Goal: Transaction & Acquisition: Purchase product/service

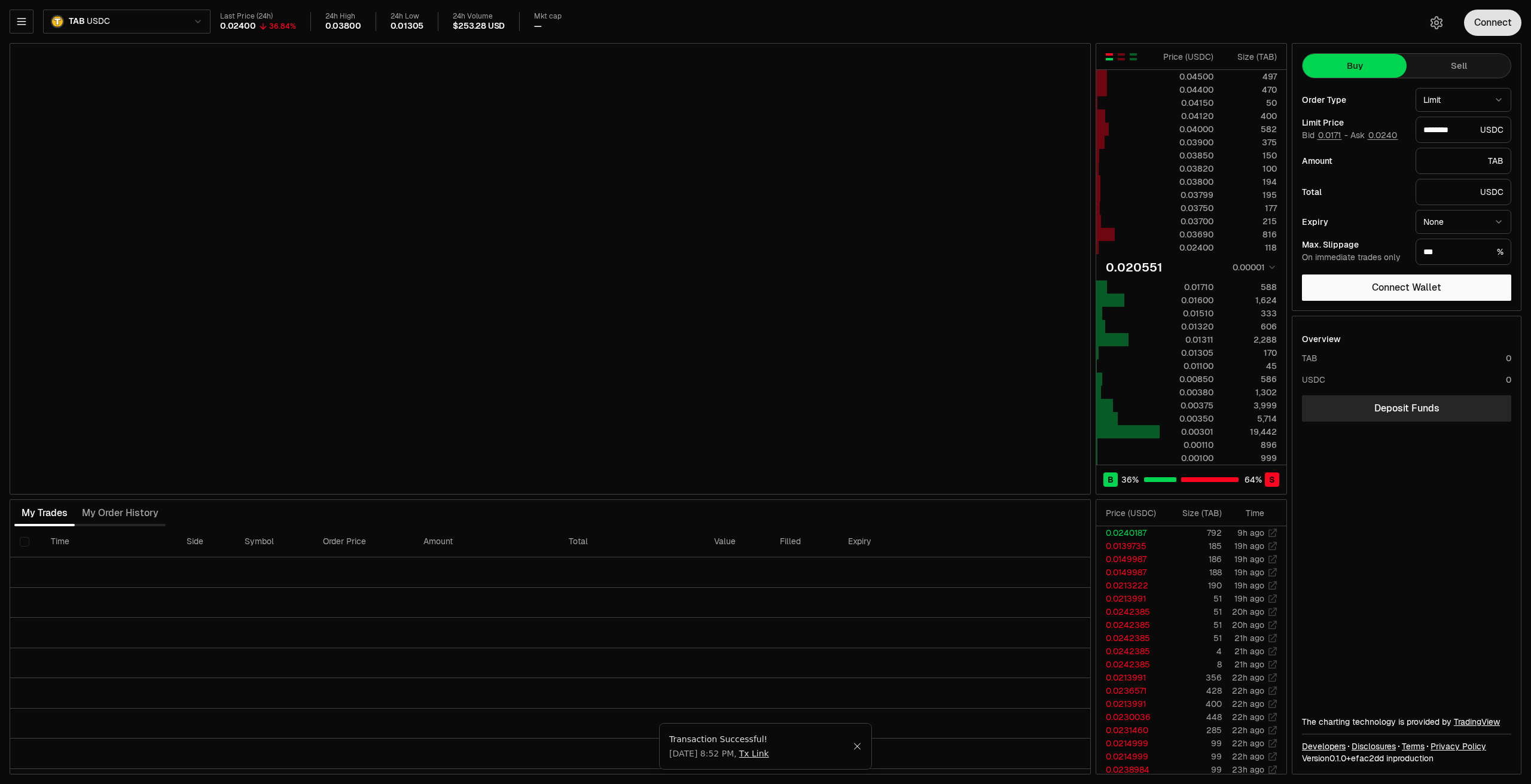
click at [1486, 15] on button "Connect" at bounding box center [1493, 23] width 57 height 26
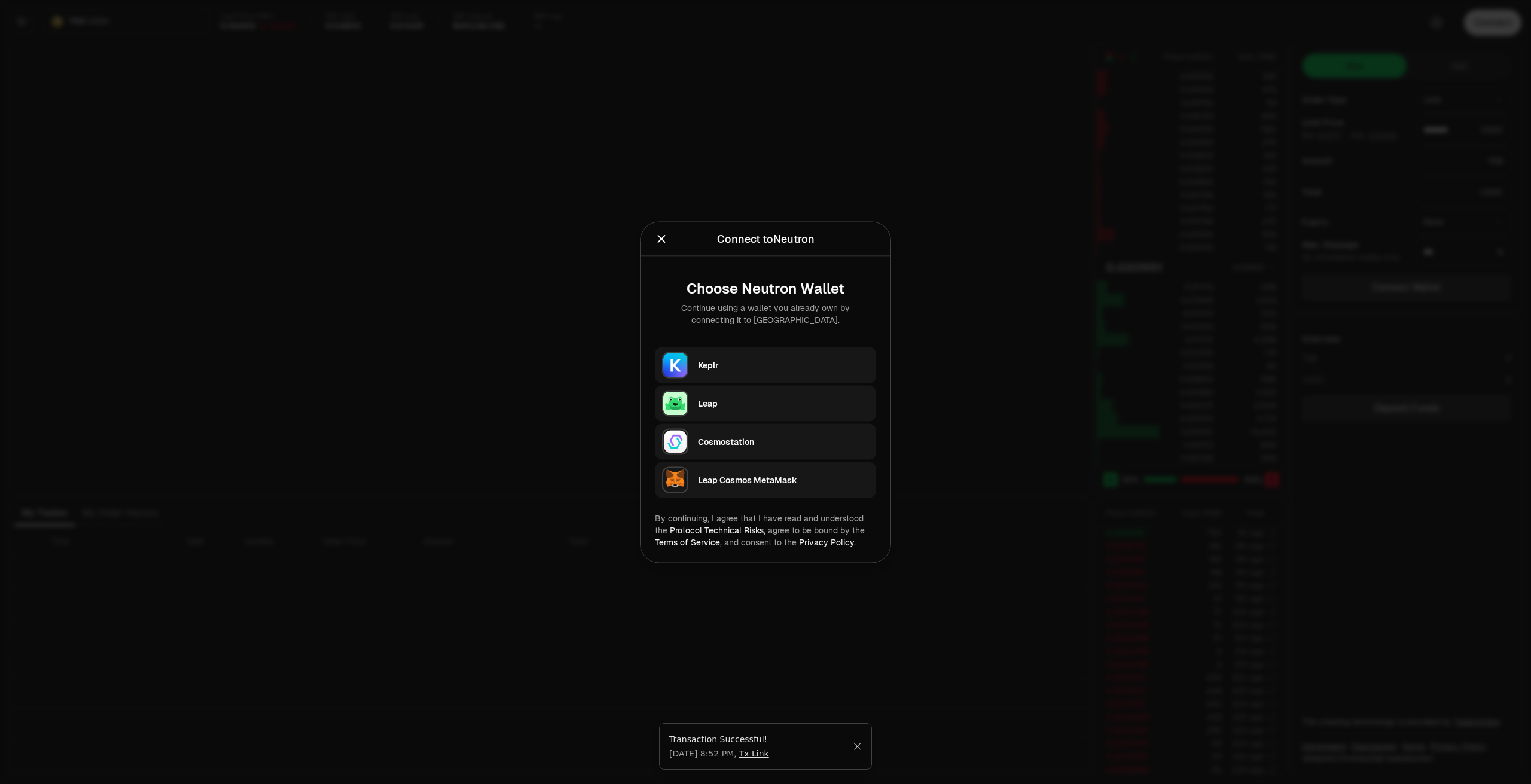
click at [762, 399] on div "Leap" at bounding box center [783, 403] width 171 height 12
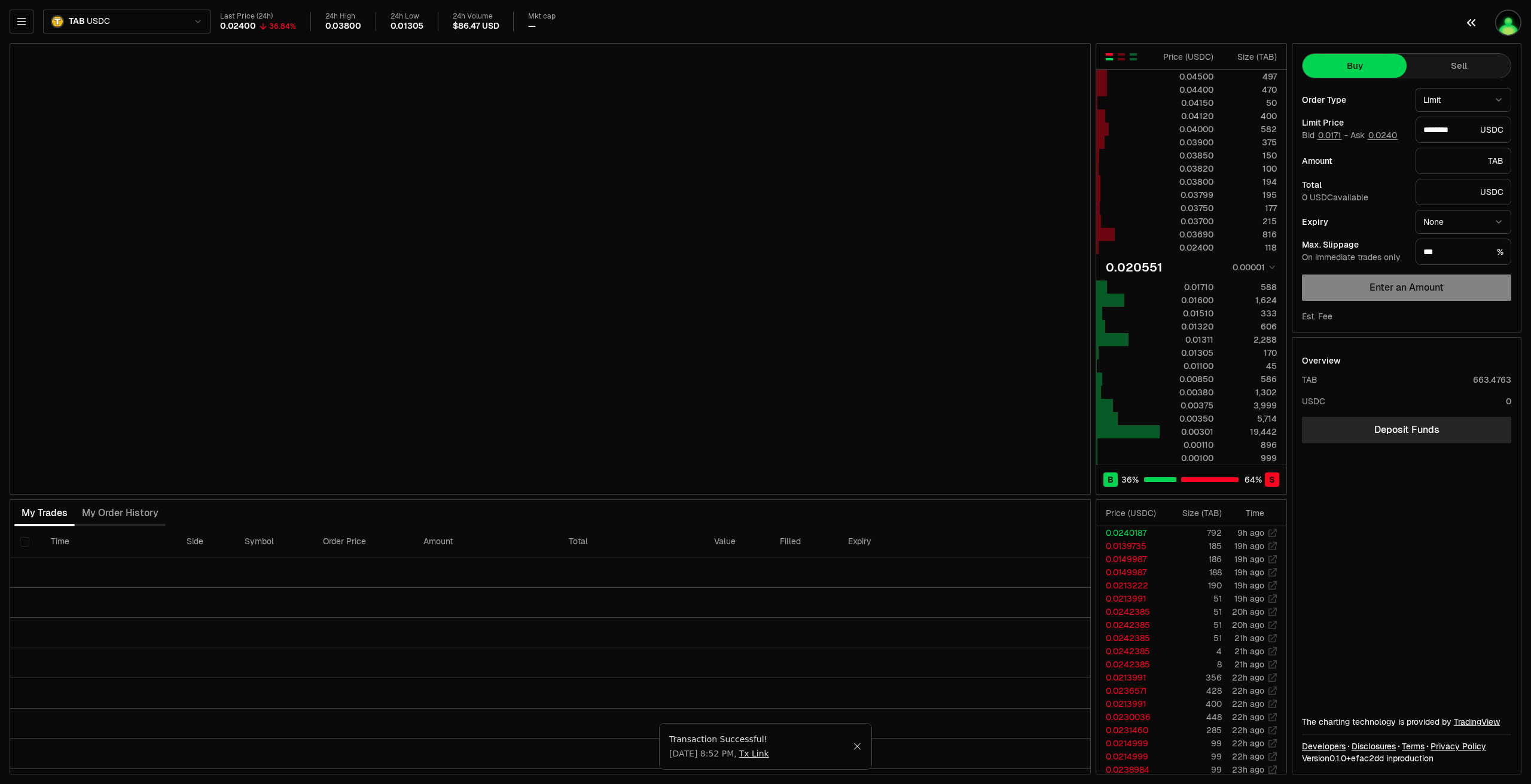
click at [1508, 27] on img "button" at bounding box center [1508, 23] width 26 height 26
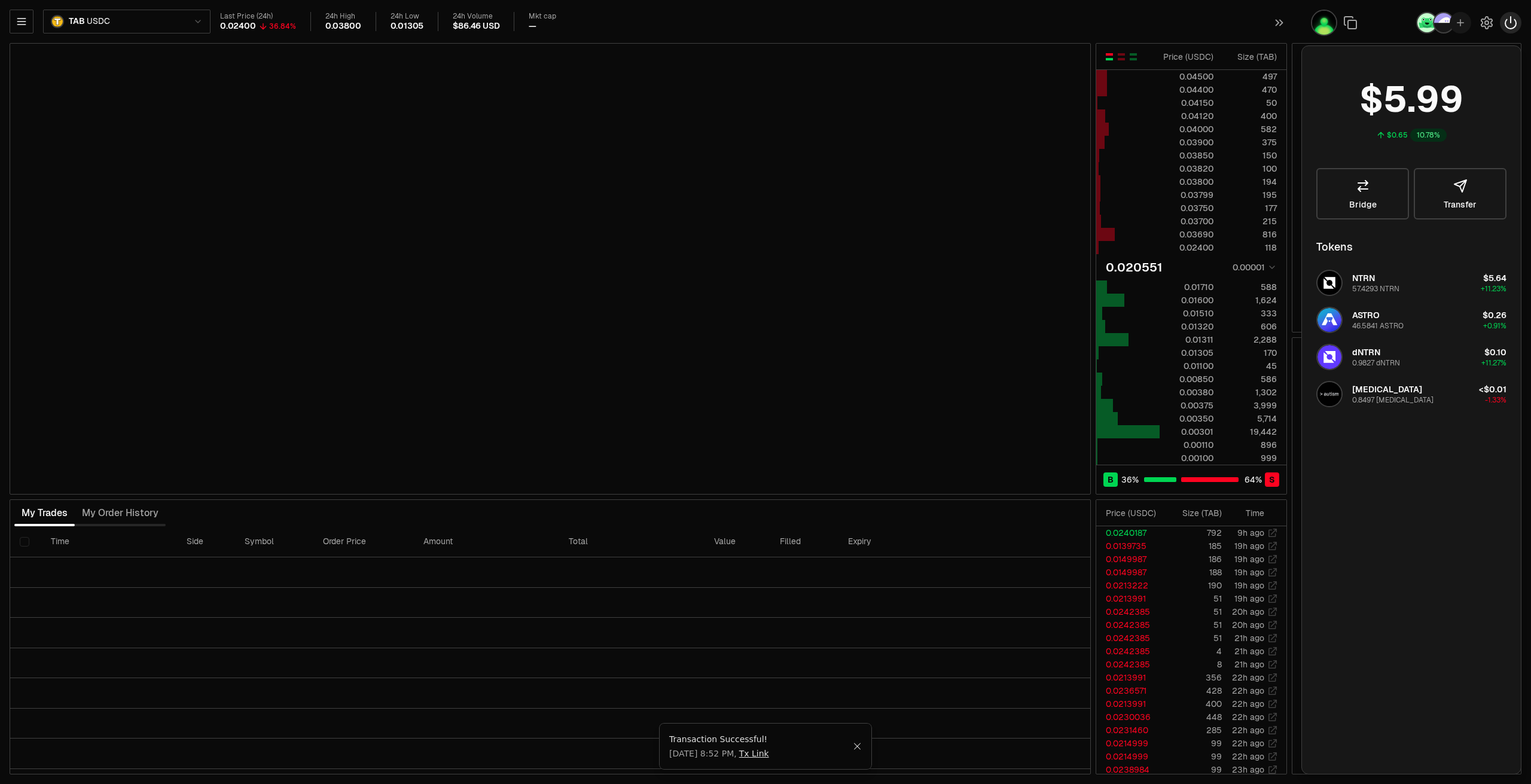
click at [1507, 21] on icon "button" at bounding box center [1511, 23] width 14 height 14
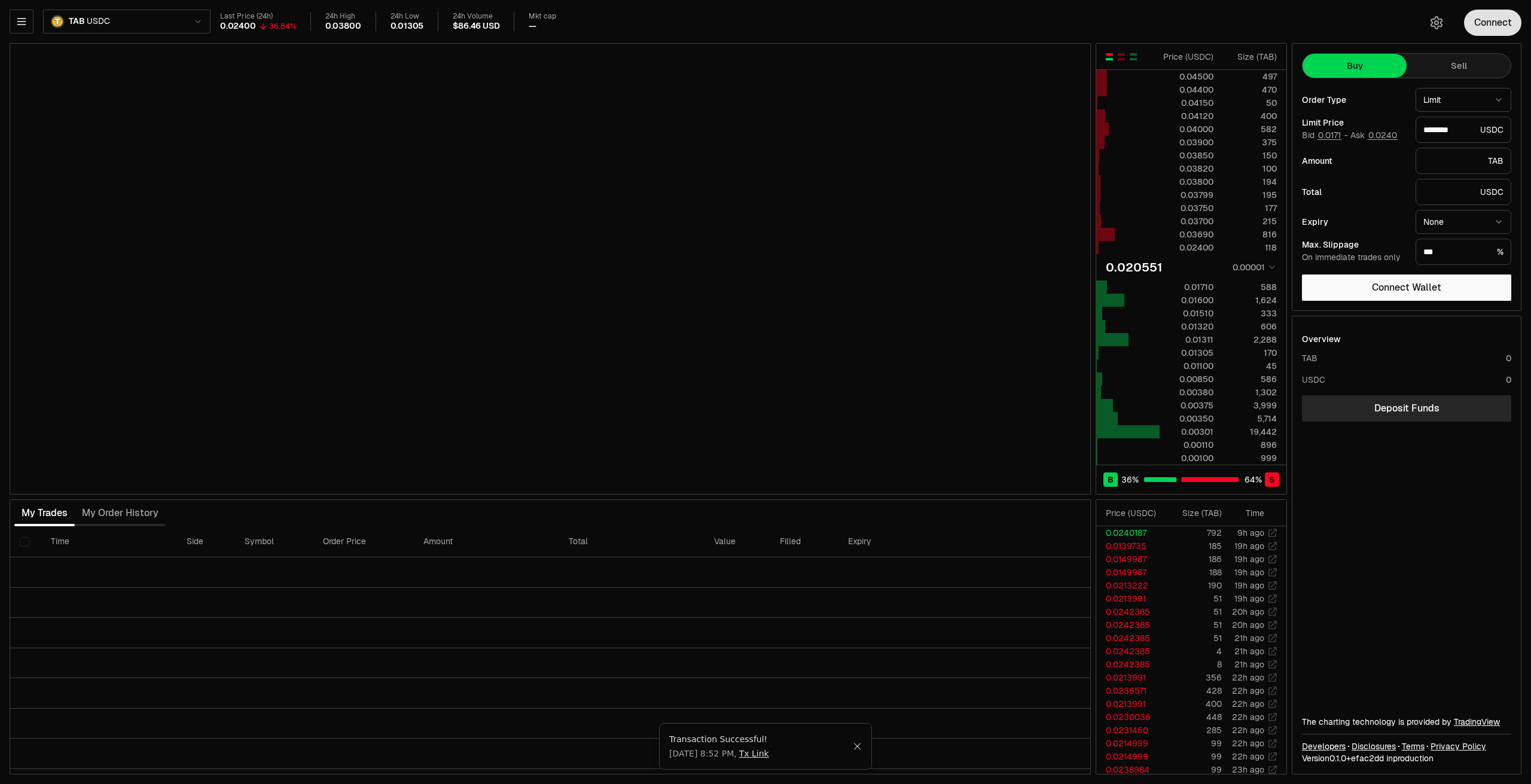
click at [1502, 25] on button "Connect" at bounding box center [1493, 23] width 57 height 26
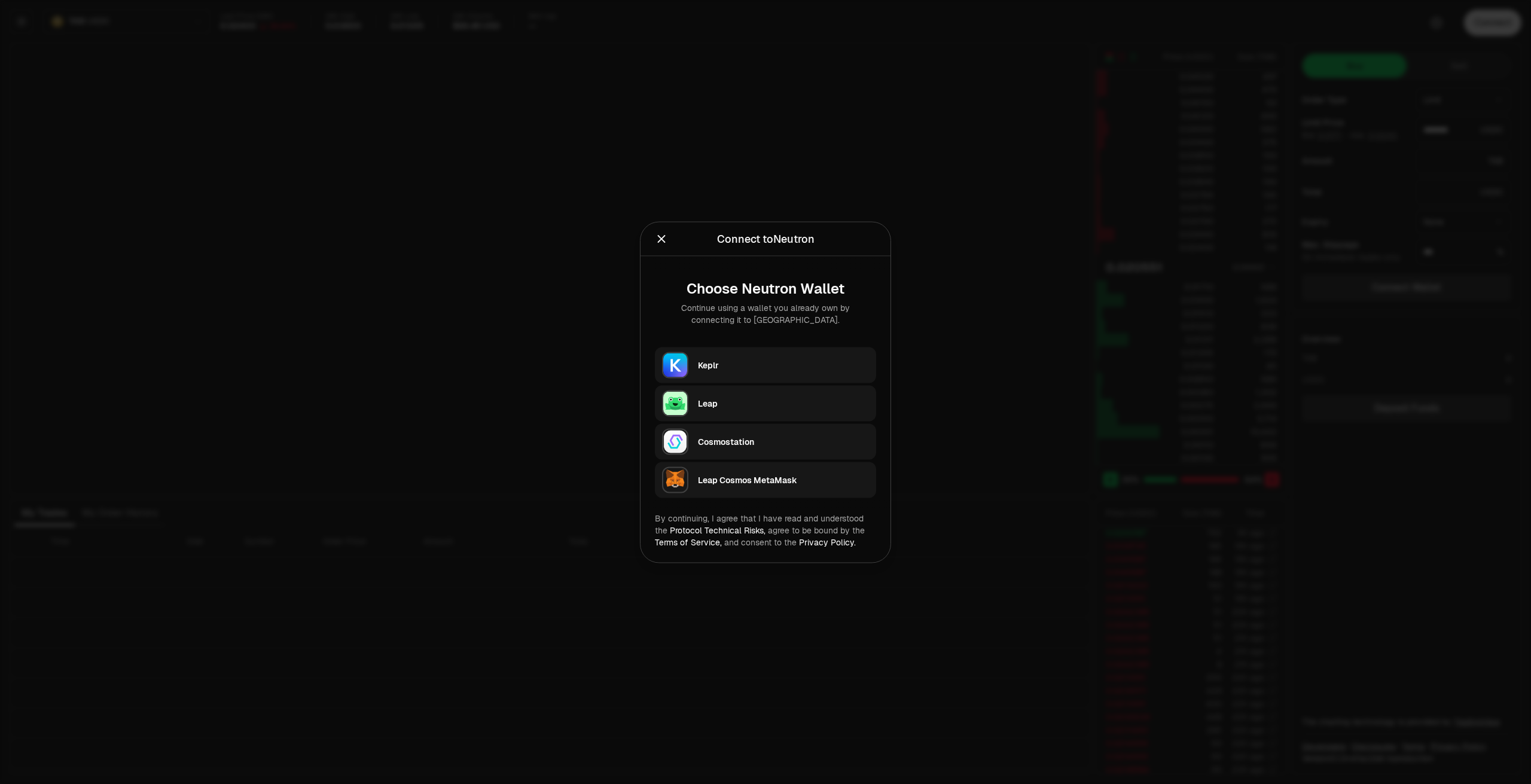
click at [744, 371] on div "Keplr" at bounding box center [783, 365] width 171 height 18
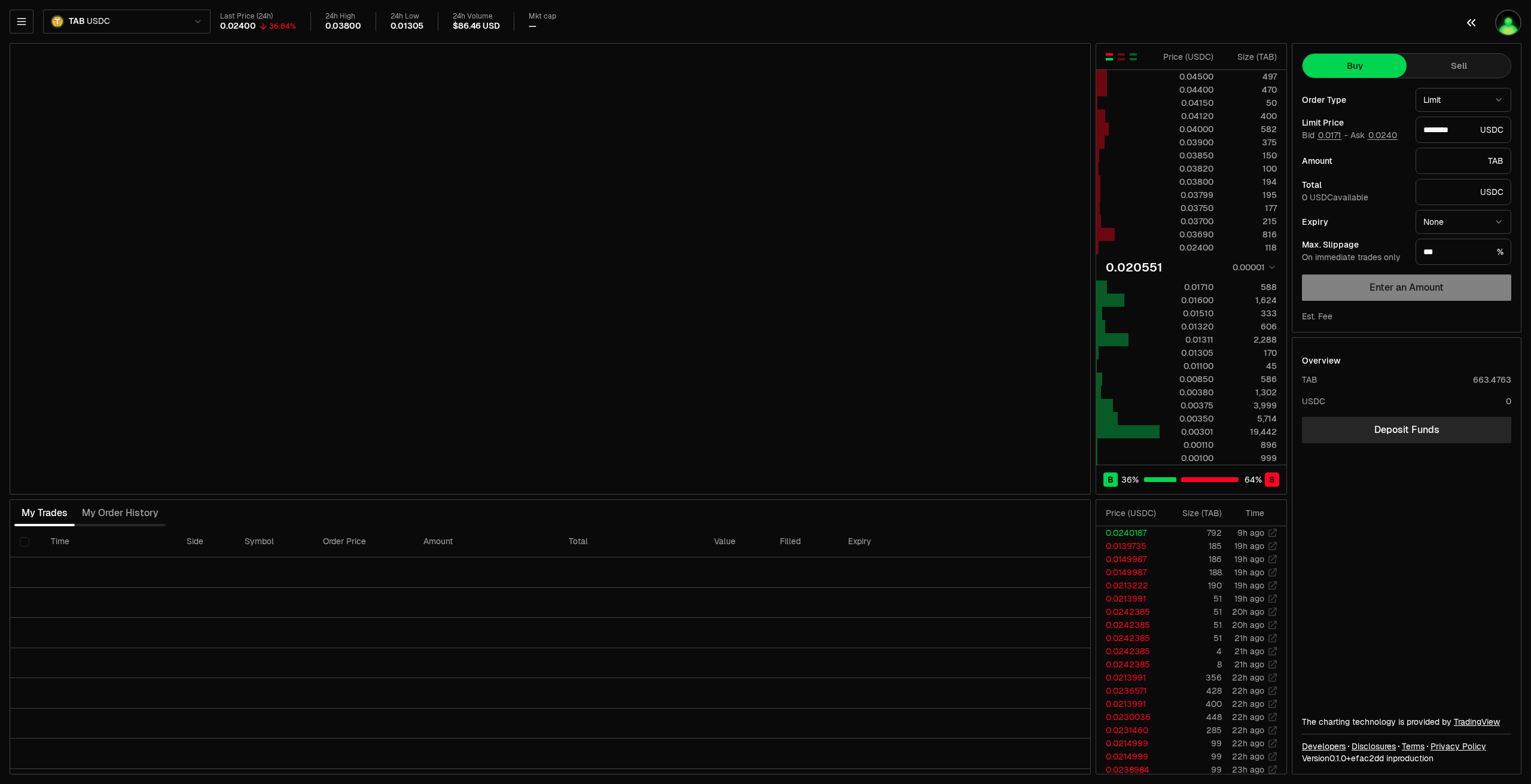
click at [1503, 24] on img "button" at bounding box center [1508, 23] width 26 height 26
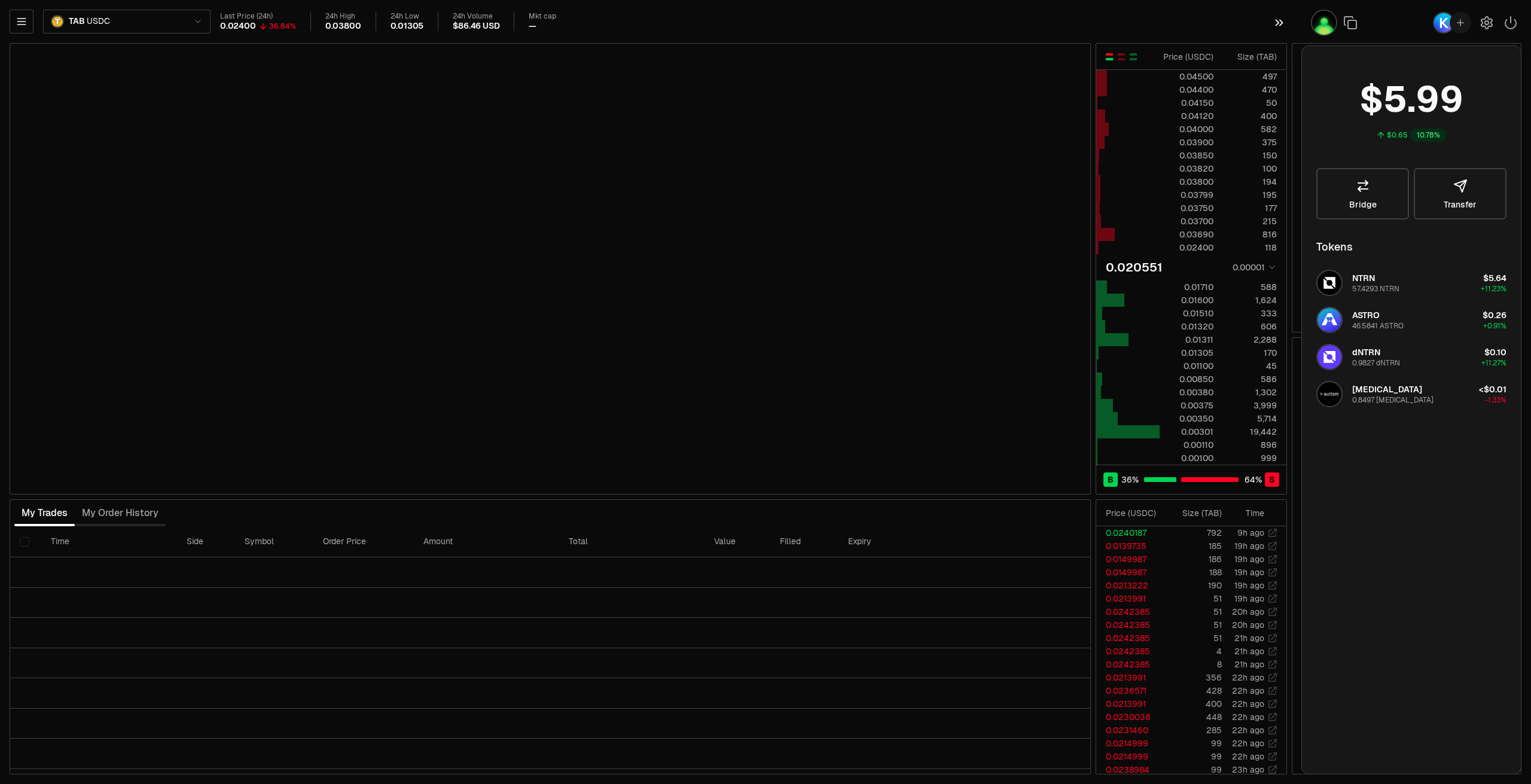
click at [1287, 25] on button "button" at bounding box center [1282, 23] width 38 height 45
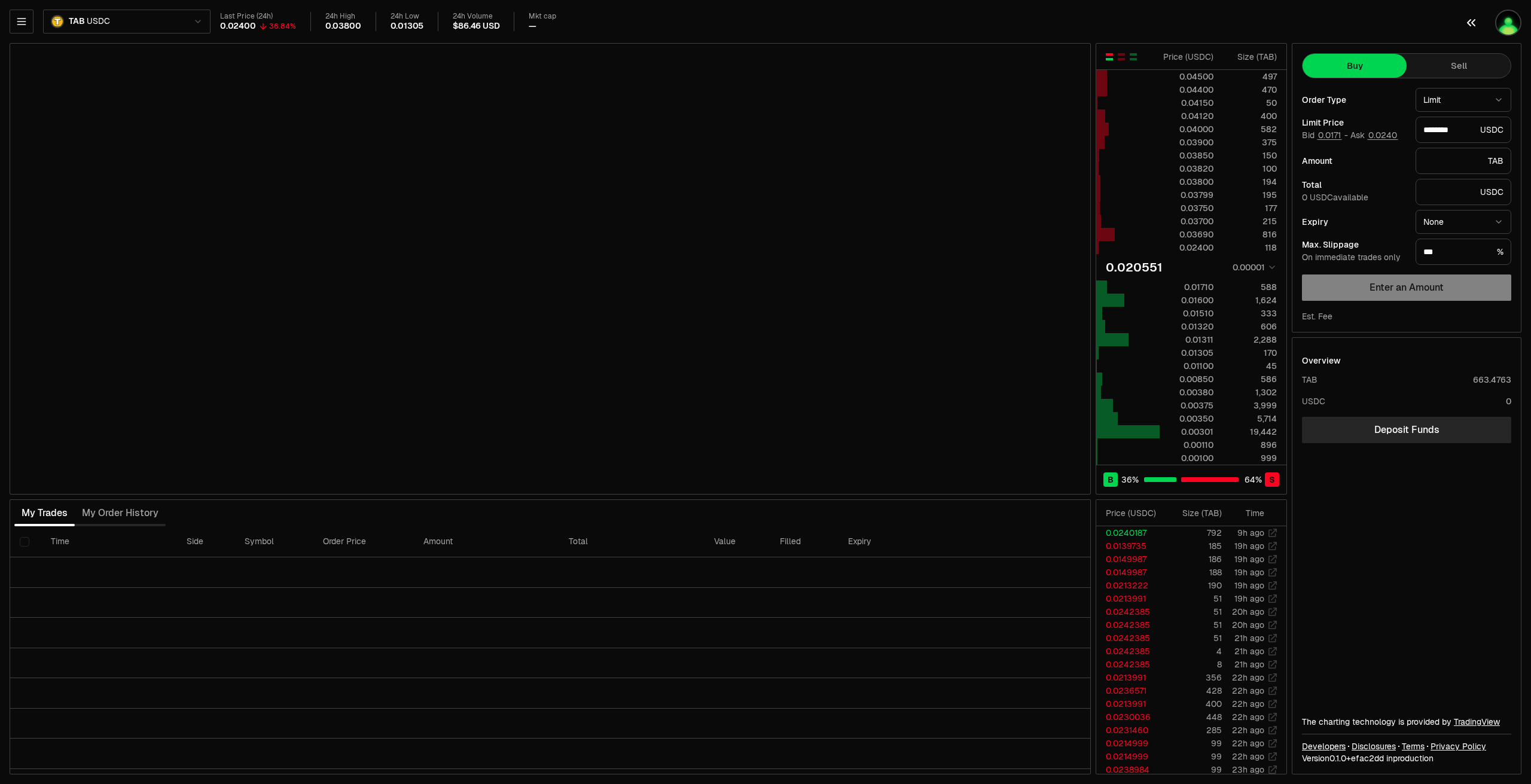
click at [1507, 23] on img "button" at bounding box center [1508, 23] width 26 height 26
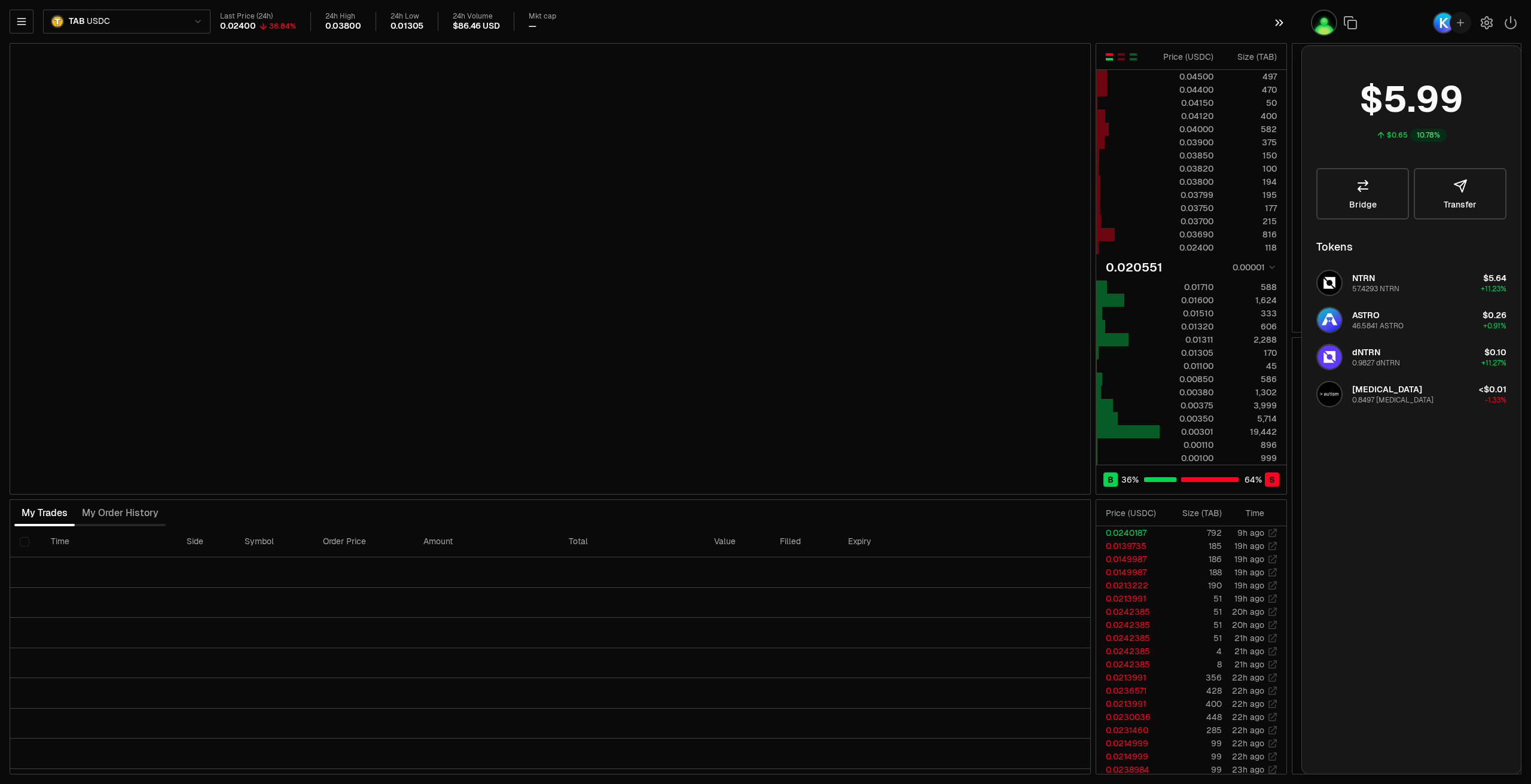
click at [1275, 24] on icon "button" at bounding box center [1279, 23] width 13 height 14
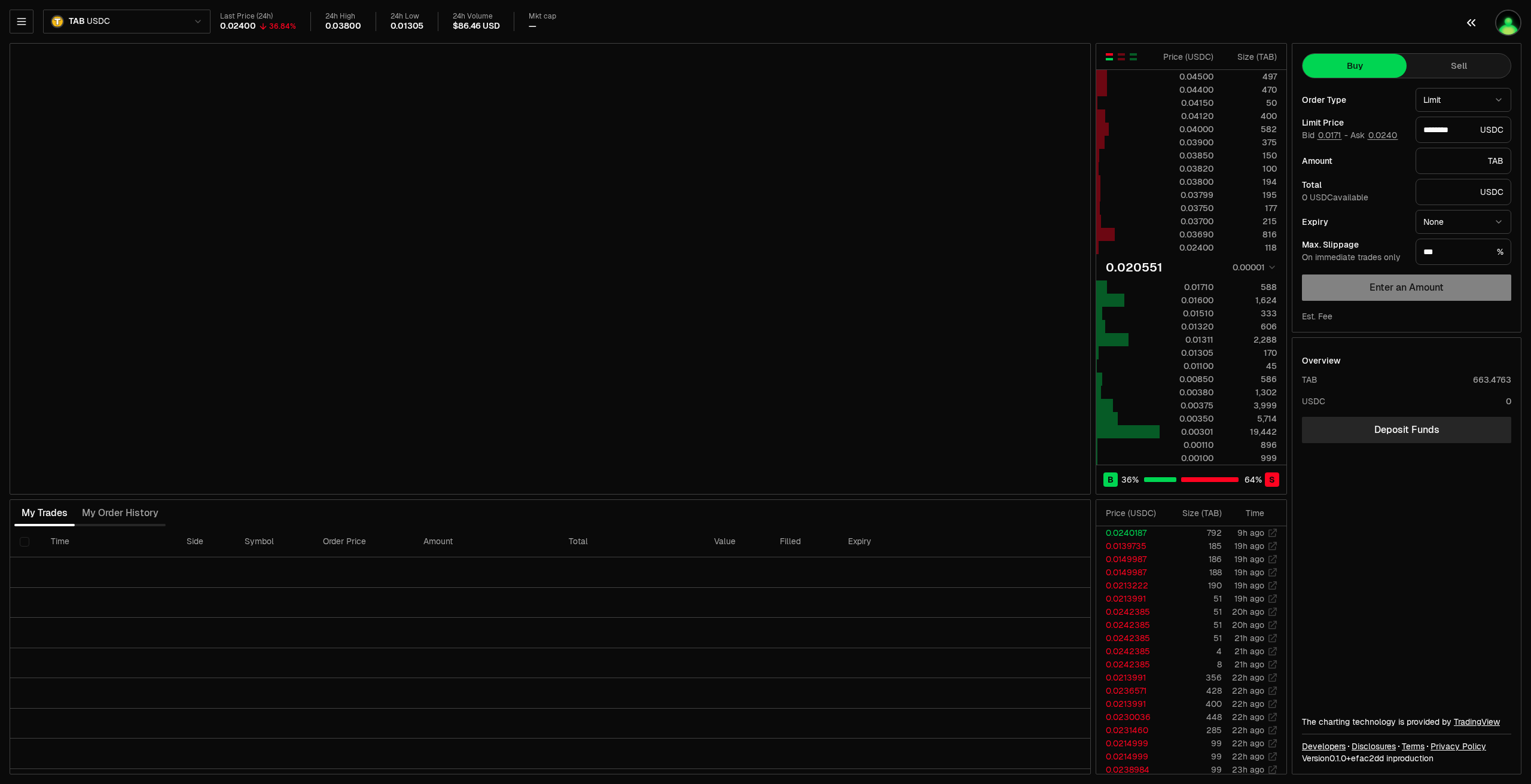
click at [1494, 20] on button "button" at bounding box center [1493, 23] width 77 height 45
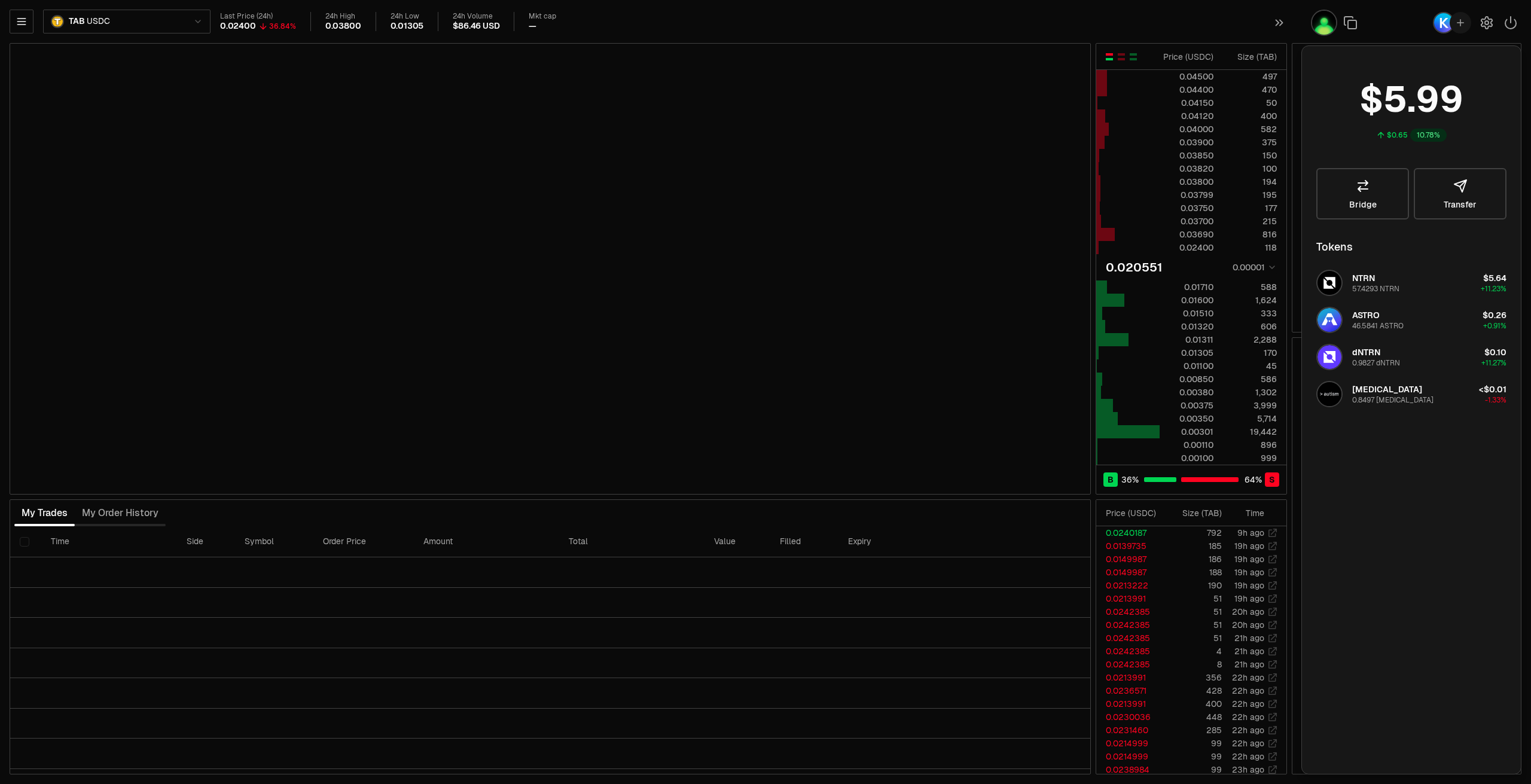
click at [1438, 24] on img "button" at bounding box center [1443, 23] width 21 height 21
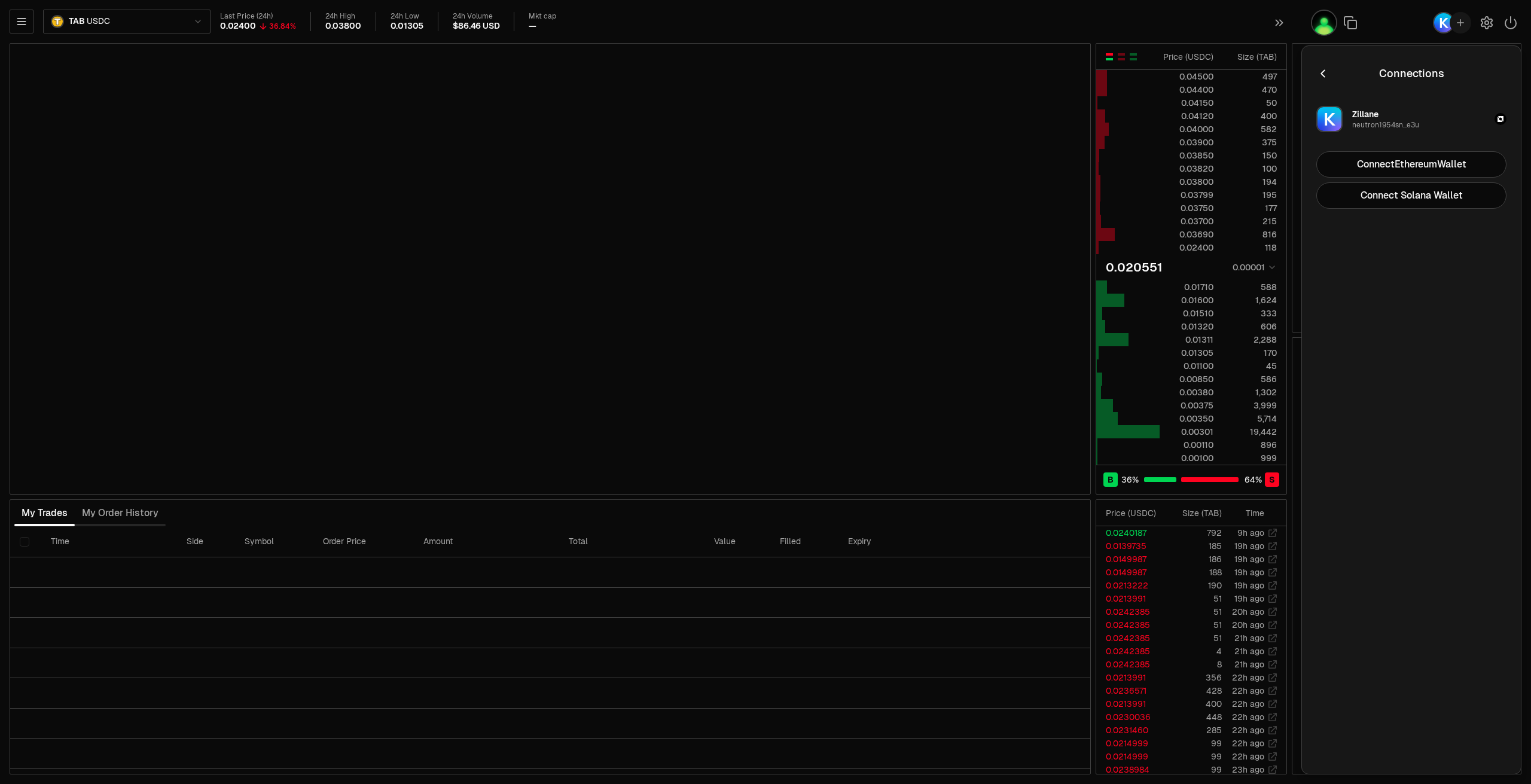
click at [1319, 29] on img "button" at bounding box center [1324, 23] width 26 height 26
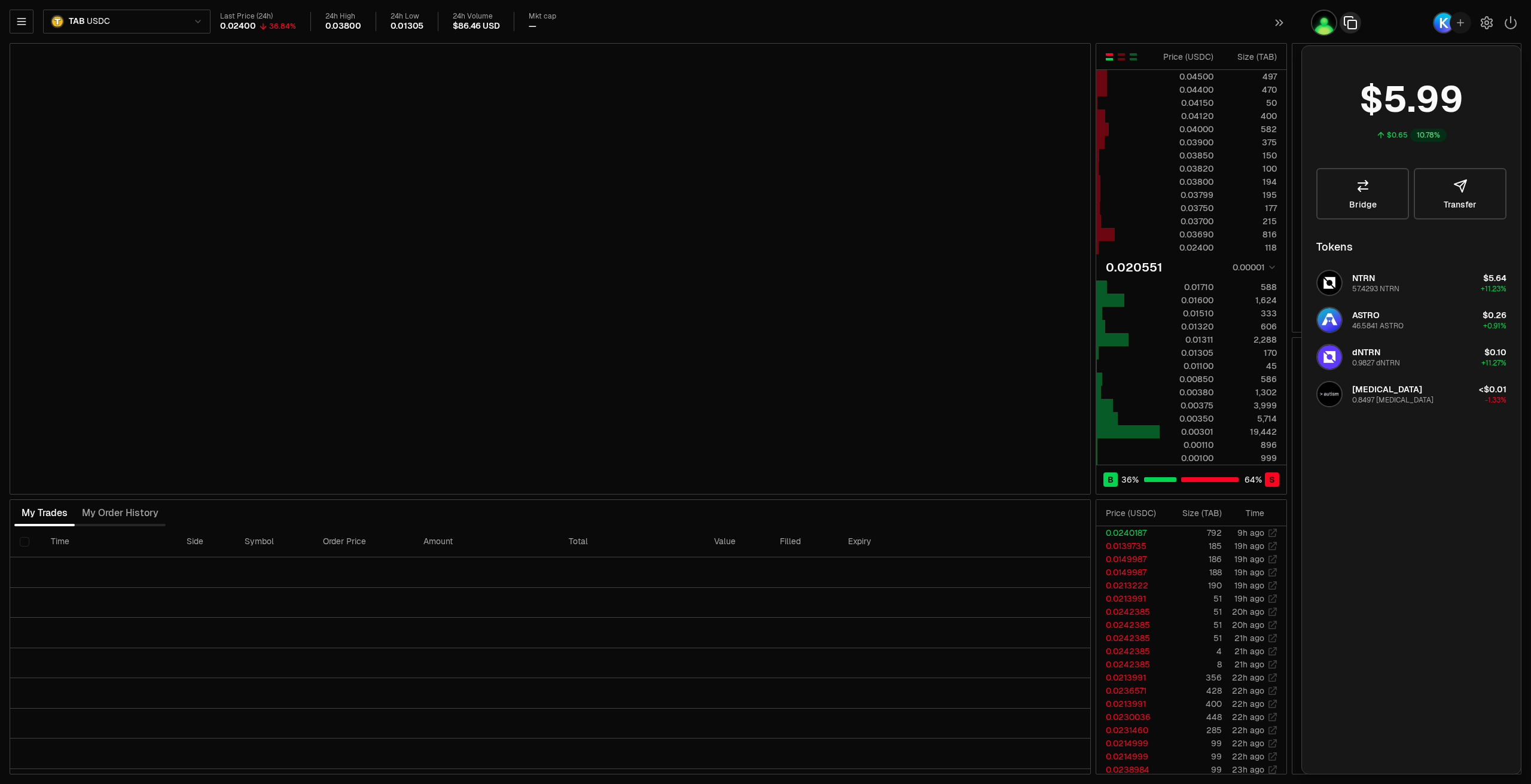
drag, startPoint x: 1316, startPoint y: 18, endPoint x: 1341, endPoint y: 17, distance: 25.0
click at [1317, 18] on img "button" at bounding box center [1324, 23] width 26 height 26
click at [1329, 24] on img "button" at bounding box center [1324, 23] width 26 height 26
click at [1346, 21] on icon "button" at bounding box center [1350, 23] width 14 height 14
click at [1490, 28] on icon "button" at bounding box center [1487, 23] width 14 height 14
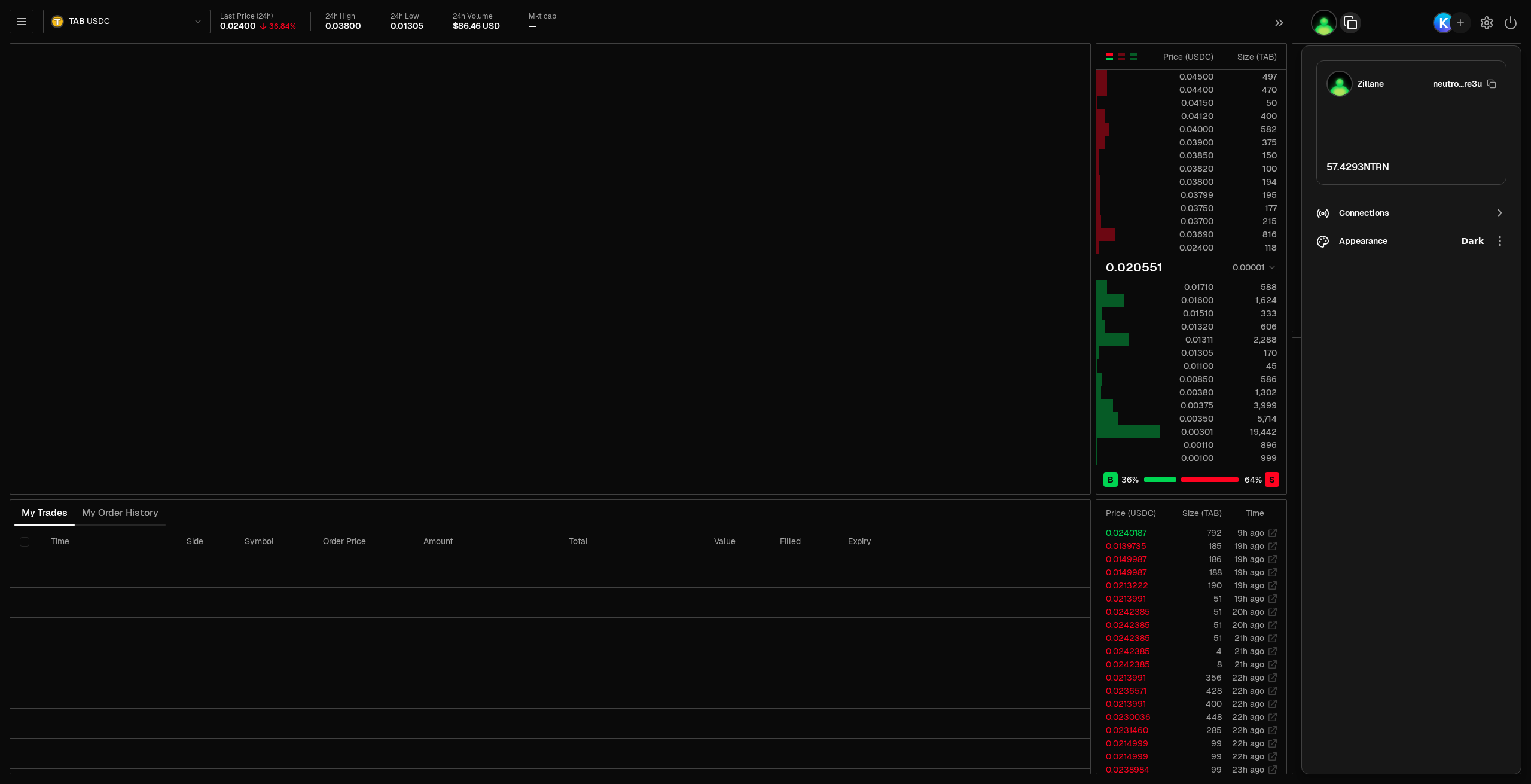
click at [1378, 84] on div "Zillane" at bounding box center [1370, 84] width 26 height 12
click at [1339, 84] on img at bounding box center [1339, 83] width 26 height 26
click at [1364, 211] on div "Connections" at bounding box center [1412, 213] width 144 height 12
click at [1325, 74] on icon "button" at bounding box center [1323, 74] width 13 height 13
click at [1363, 241] on html "Neutron Balance Earn Supervaults Bridge Orderbook Stake Ecosystem Governance Do…" at bounding box center [766, 392] width 1531 height 784
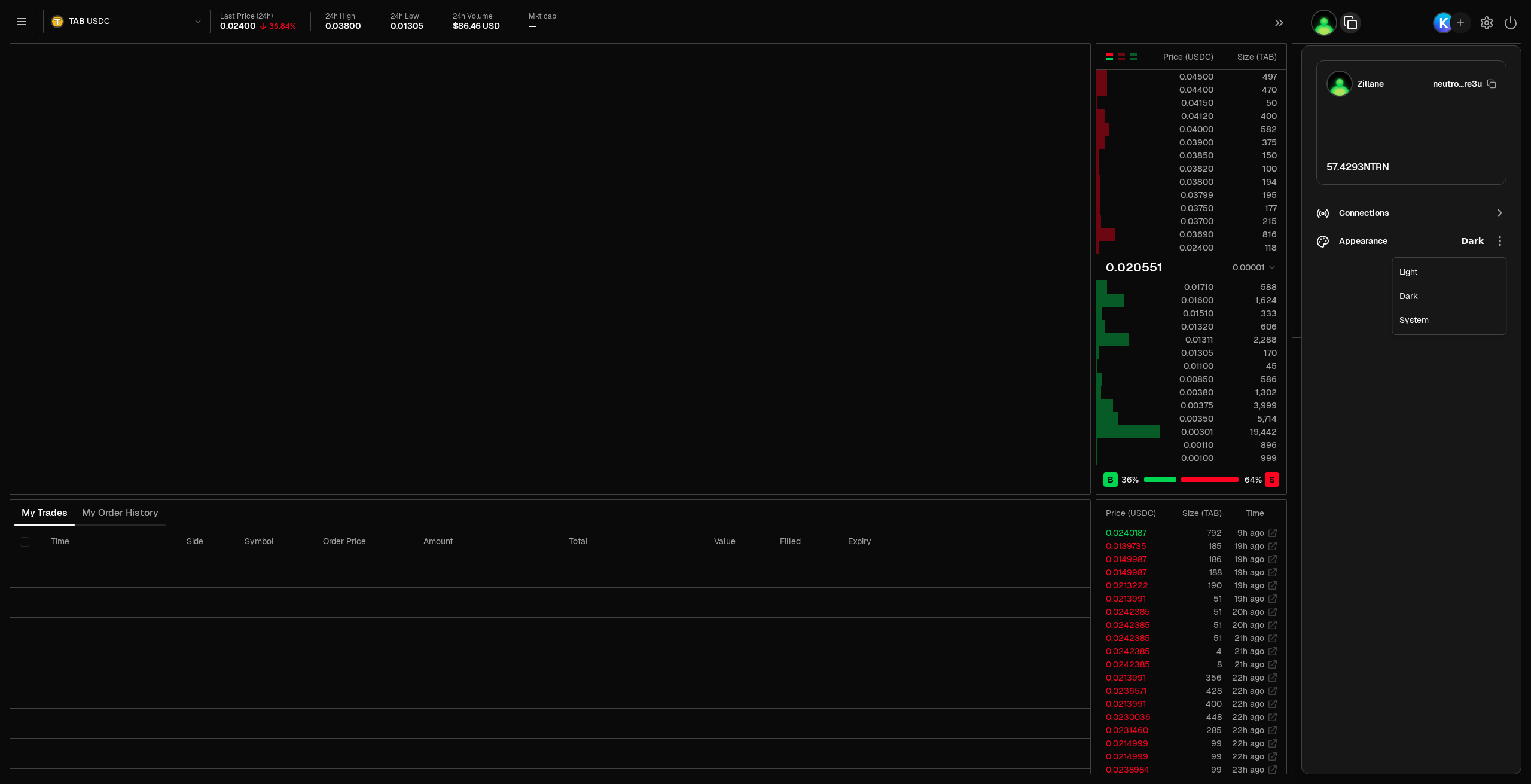
click at [1344, 313] on html "Neutron Balance Earn Supervaults Bridge Orderbook Stake Ecosystem Governance Do…" at bounding box center [766, 392] width 1531 height 784
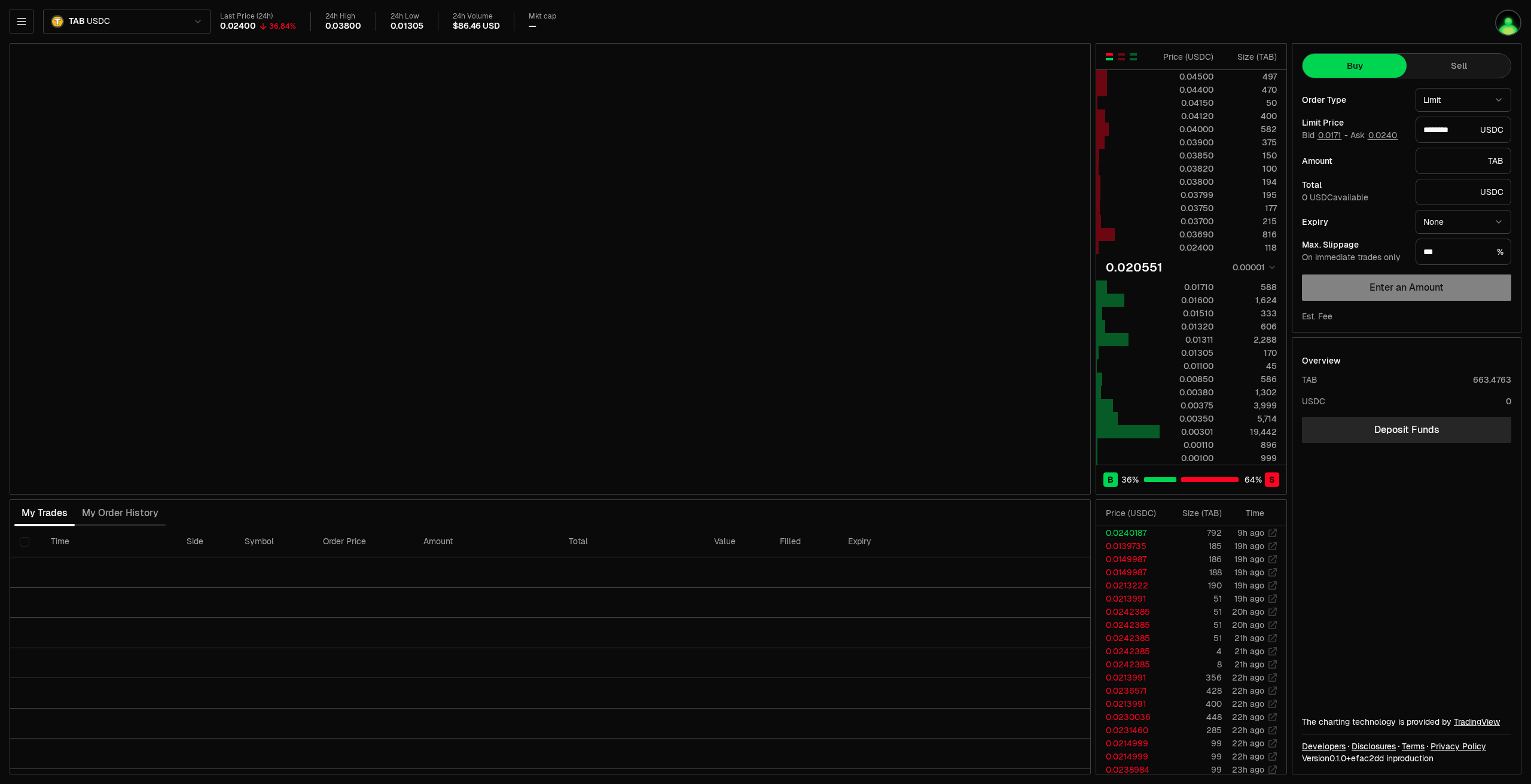
click at [1260, 30] on div "Last Price (24h) 0.02400 36.84% 24h High 0.03800 24h Low 0.01305 24h Volume $86…" at bounding box center [813, 22] width 1187 height 20
